Goal: Navigation & Orientation: Understand site structure

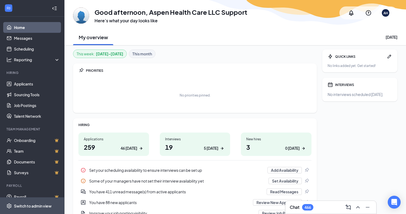
click at [39, 202] on span "Switch to admin view" at bounding box center [37, 205] width 46 height 16
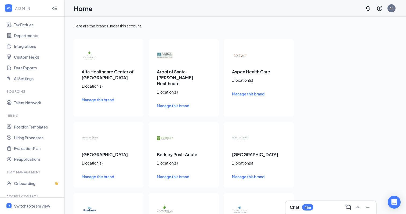
scroll to position [66, 0]
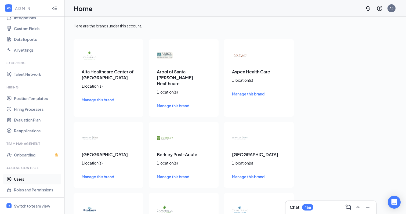
click at [24, 180] on link "Users" at bounding box center [37, 178] width 46 height 11
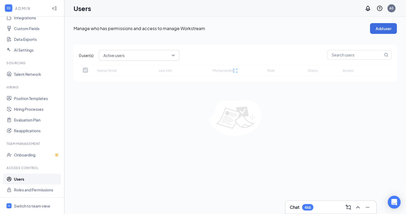
checkbox input "false"
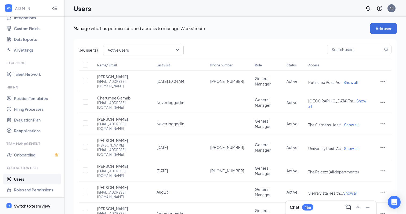
click at [37, 205] on div "Switch to team view" at bounding box center [32, 205] width 36 height 5
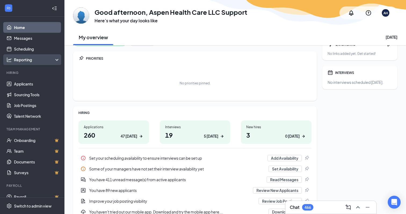
click at [35, 62] on div "Reporting" at bounding box center [37, 59] width 46 height 5
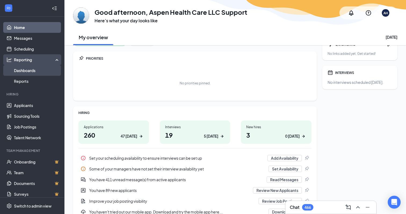
click at [29, 72] on link "Dashboards" at bounding box center [37, 70] width 46 height 11
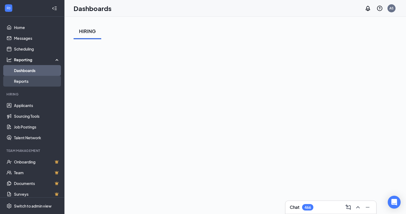
click at [37, 79] on link "Reports" at bounding box center [37, 81] width 46 height 11
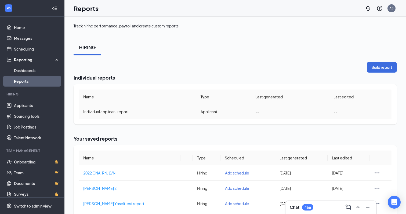
scroll to position [9, 0]
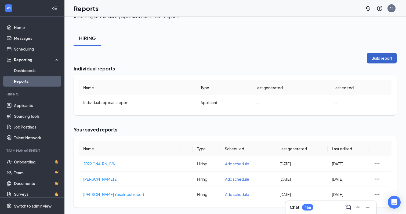
click at [379, 58] on button "Build report" at bounding box center [382, 58] width 30 height 11
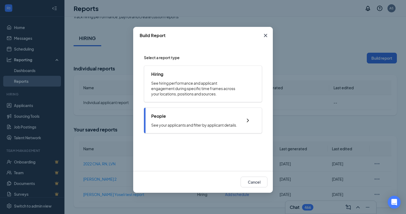
click at [229, 126] on p "See your applicants and filter by applicant details." at bounding box center [194, 124] width 86 height 5
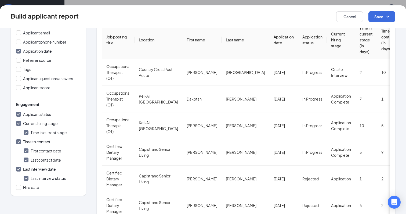
scroll to position [92, 0]
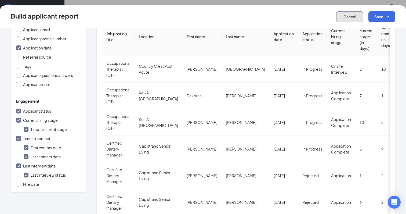
click at [350, 17] on button "Cancel" at bounding box center [349, 16] width 27 height 11
checkbox input "false"
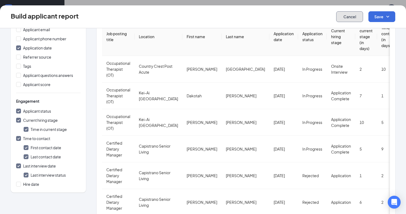
checkbox input "false"
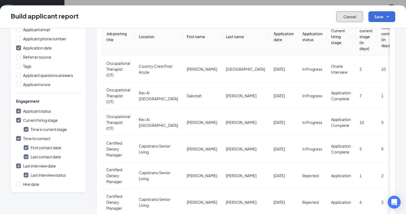
checkbox input "false"
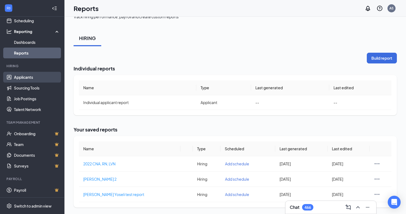
scroll to position [28, 0]
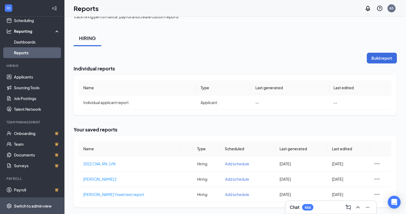
click at [32, 201] on span "Switch to admin view" at bounding box center [37, 205] width 46 height 16
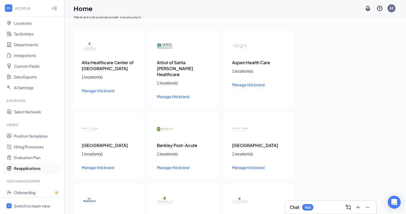
scroll to position [66, 0]
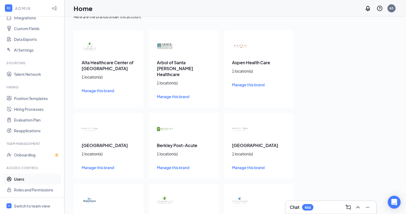
click at [27, 177] on link "Users" at bounding box center [37, 178] width 46 height 11
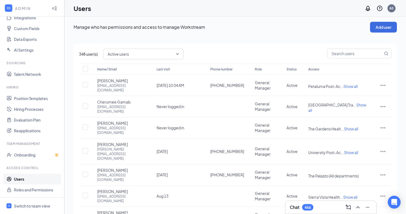
scroll to position [0, 0]
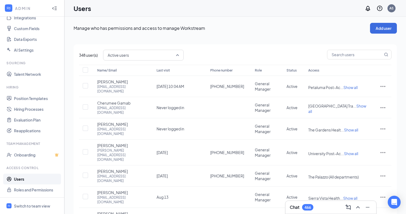
click at [134, 52] on span "Active users" at bounding box center [141, 55] width 67 height 8
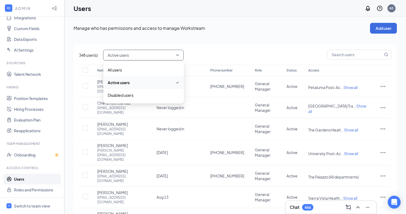
click at [302, 28] on p "Manage who has permissions and access to manage Workstream" at bounding box center [222, 28] width 296 height 6
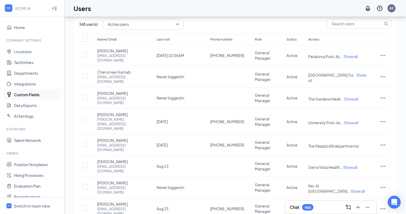
scroll to position [66, 0]
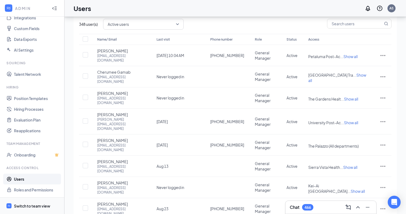
click at [32, 203] on div "Switch to team view" at bounding box center [32, 205] width 36 height 5
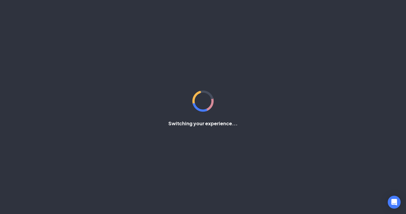
scroll to position [28, 0]
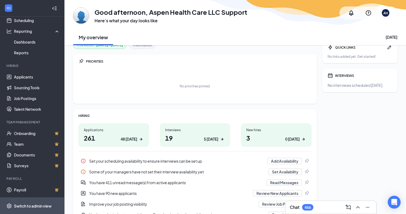
click at [37, 205] on div "Switch to admin view" at bounding box center [33, 205] width 38 height 5
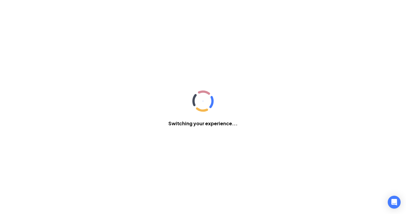
scroll to position [66, 0]
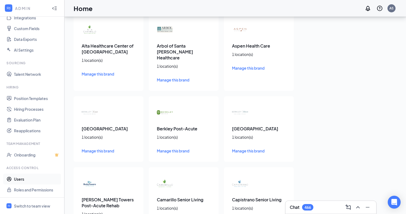
click at [24, 178] on link "Users" at bounding box center [37, 178] width 46 height 11
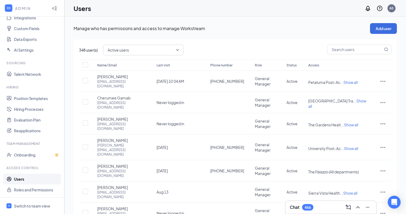
click at [148, 47] on span "Active users" at bounding box center [141, 50] width 67 height 8
click at [205, 28] on p "Manage who has permissions and access to manage Workstream" at bounding box center [222, 28] width 296 height 6
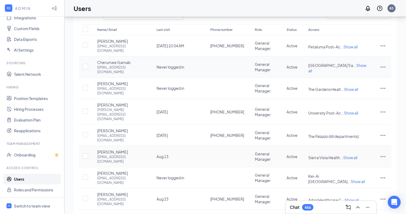
scroll to position [34, 0]
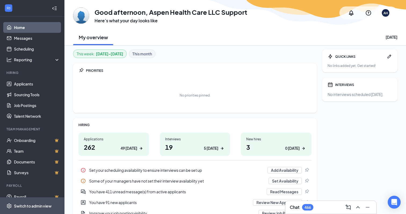
click at [38, 202] on span "Switch to admin view" at bounding box center [37, 205] width 46 height 16
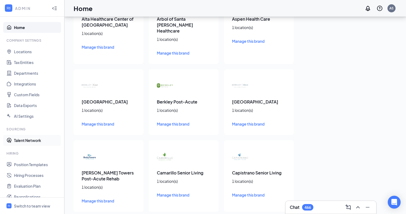
scroll to position [41, 0]
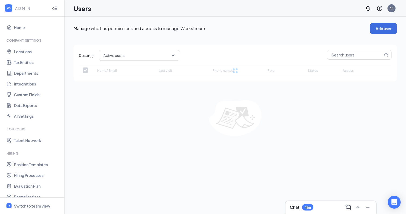
checkbox input "false"
